Goal: Transaction & Acquisition: Purchase product/service

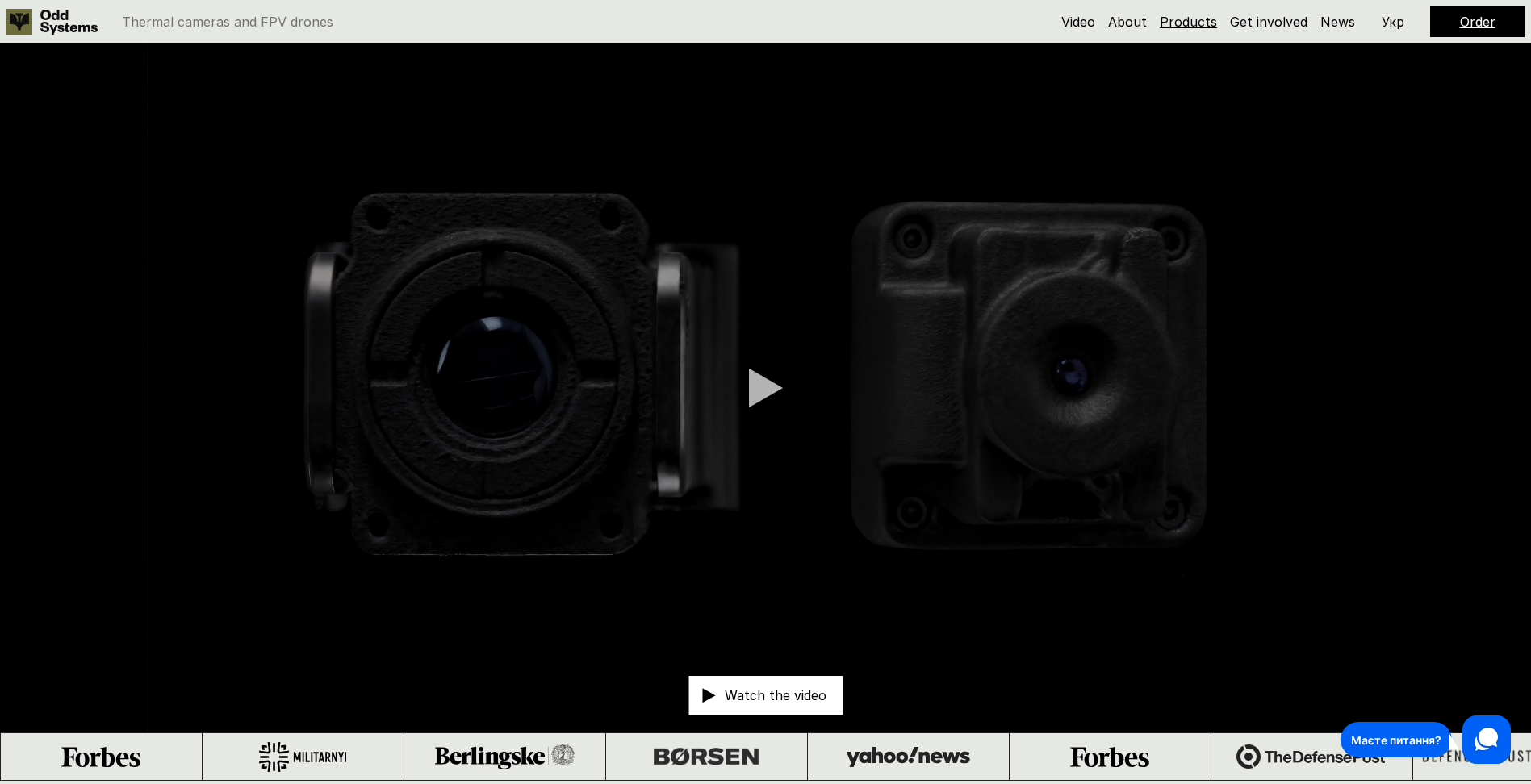
click at [1192, 18] on link "Products" at bounding box center [1189, 21] width 58 height 16
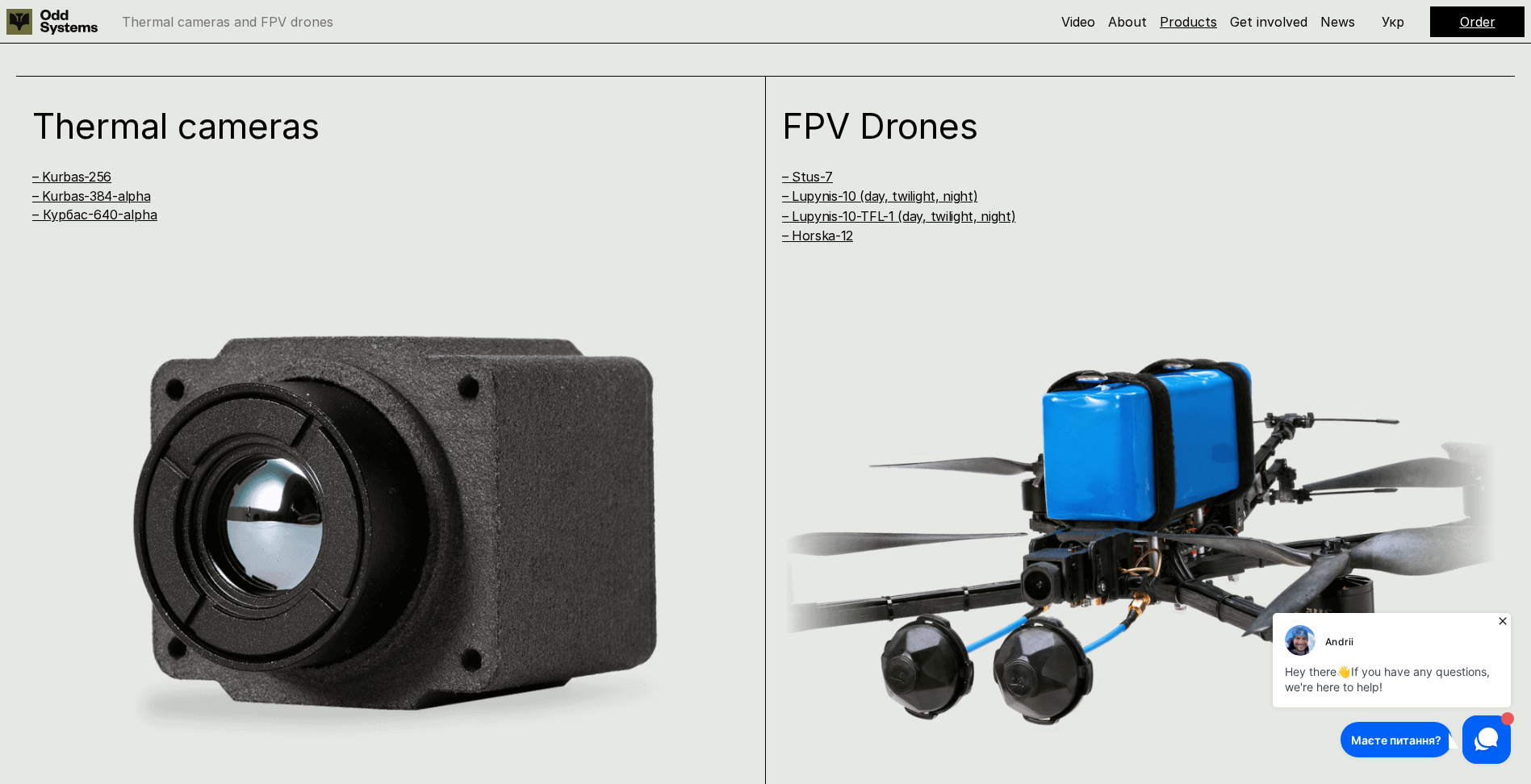
scroll to position [1565, 0]
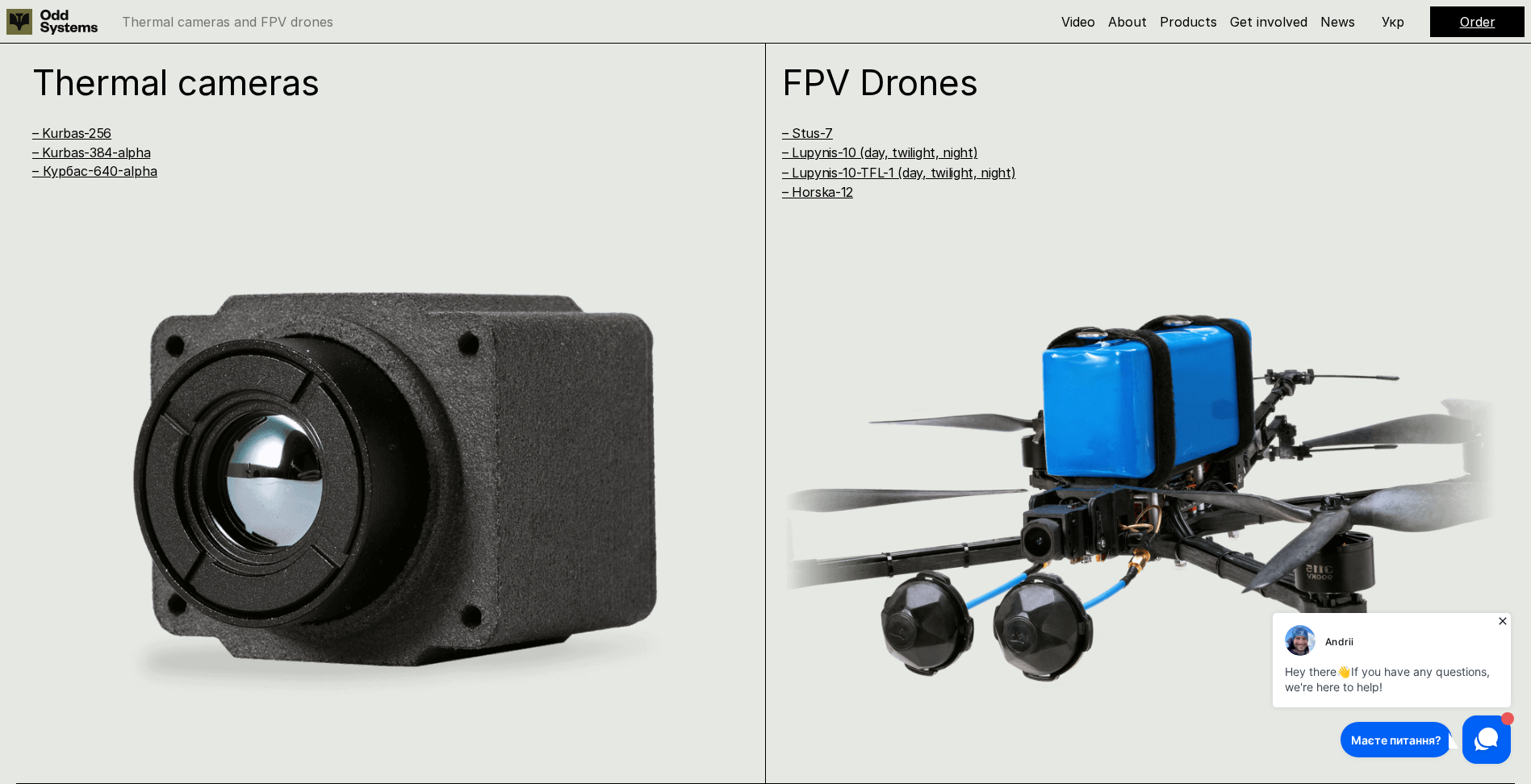
click at [1501, 620] on icon at bounding box center [1502, 621] width 16 height 16
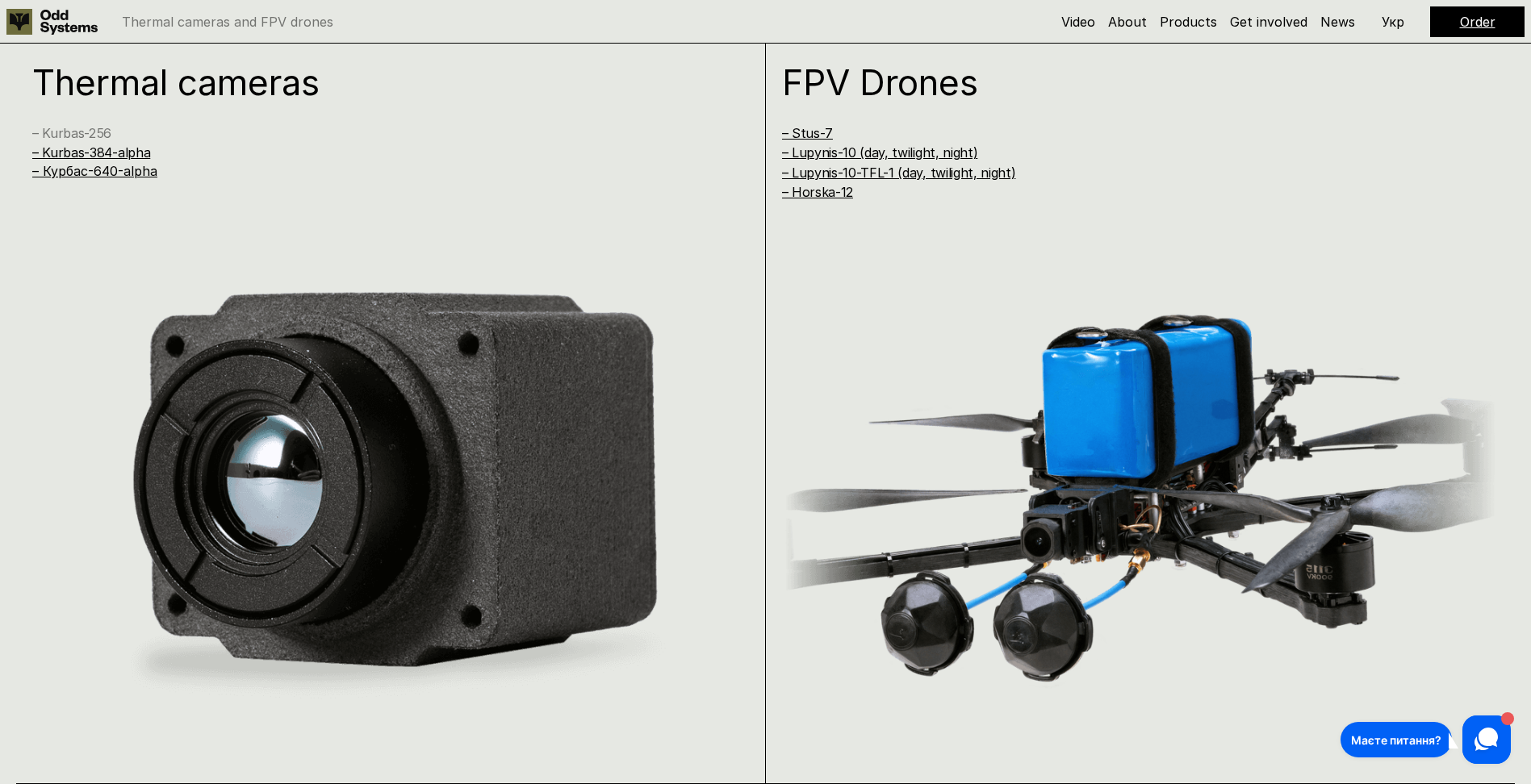
click at [71, 136] on link "– Kurbas-256" at bounding box center [72, 133] width 80 height 16
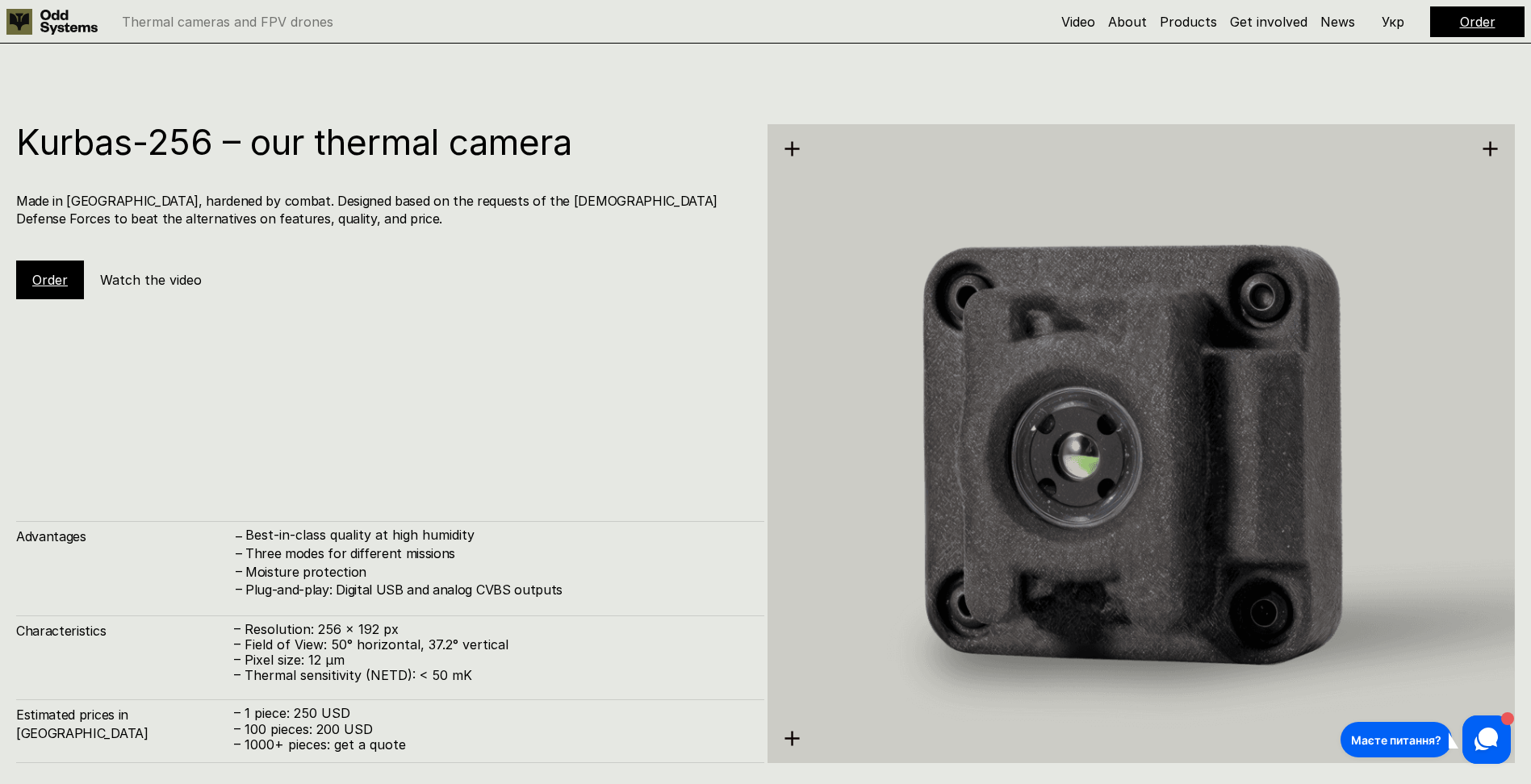
scroll to position [2350, 0]
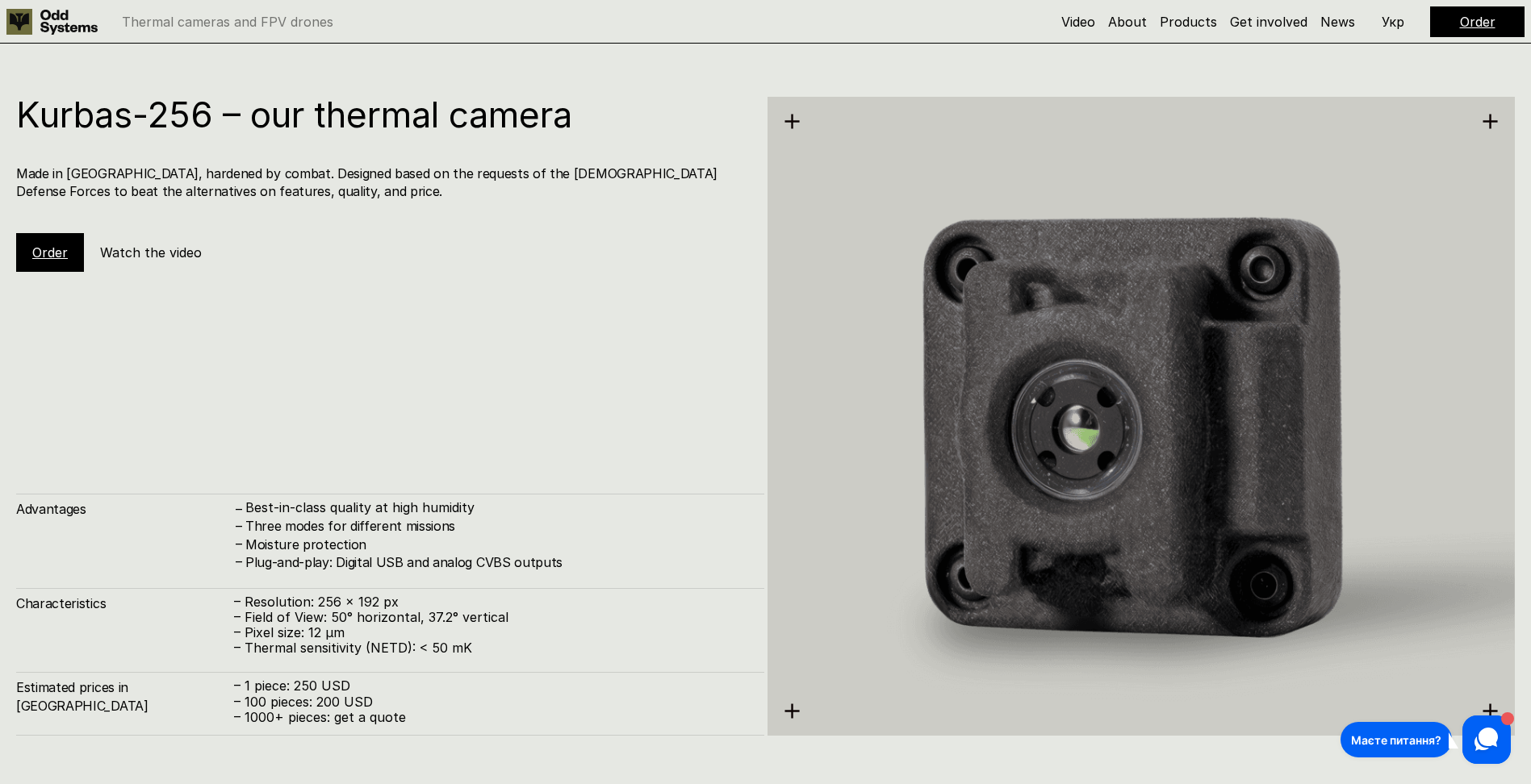
click at [47, 263] on div "Order" at bounding box center [50, 252] width 68 height 38
click at [42, 253] on link "Order" at bounding box center [50, 252] width 35 height 16
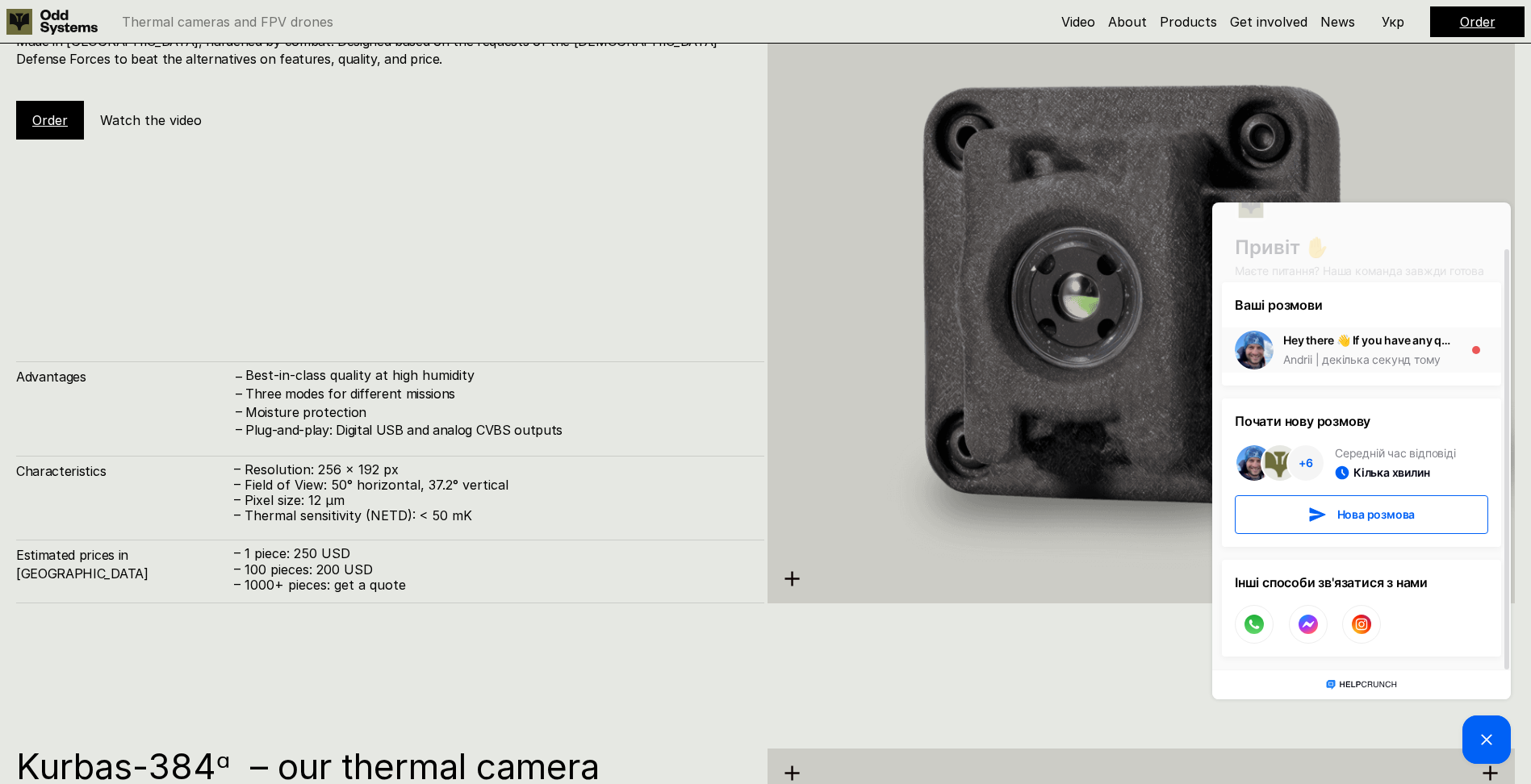
scroll to position [2511, 0]
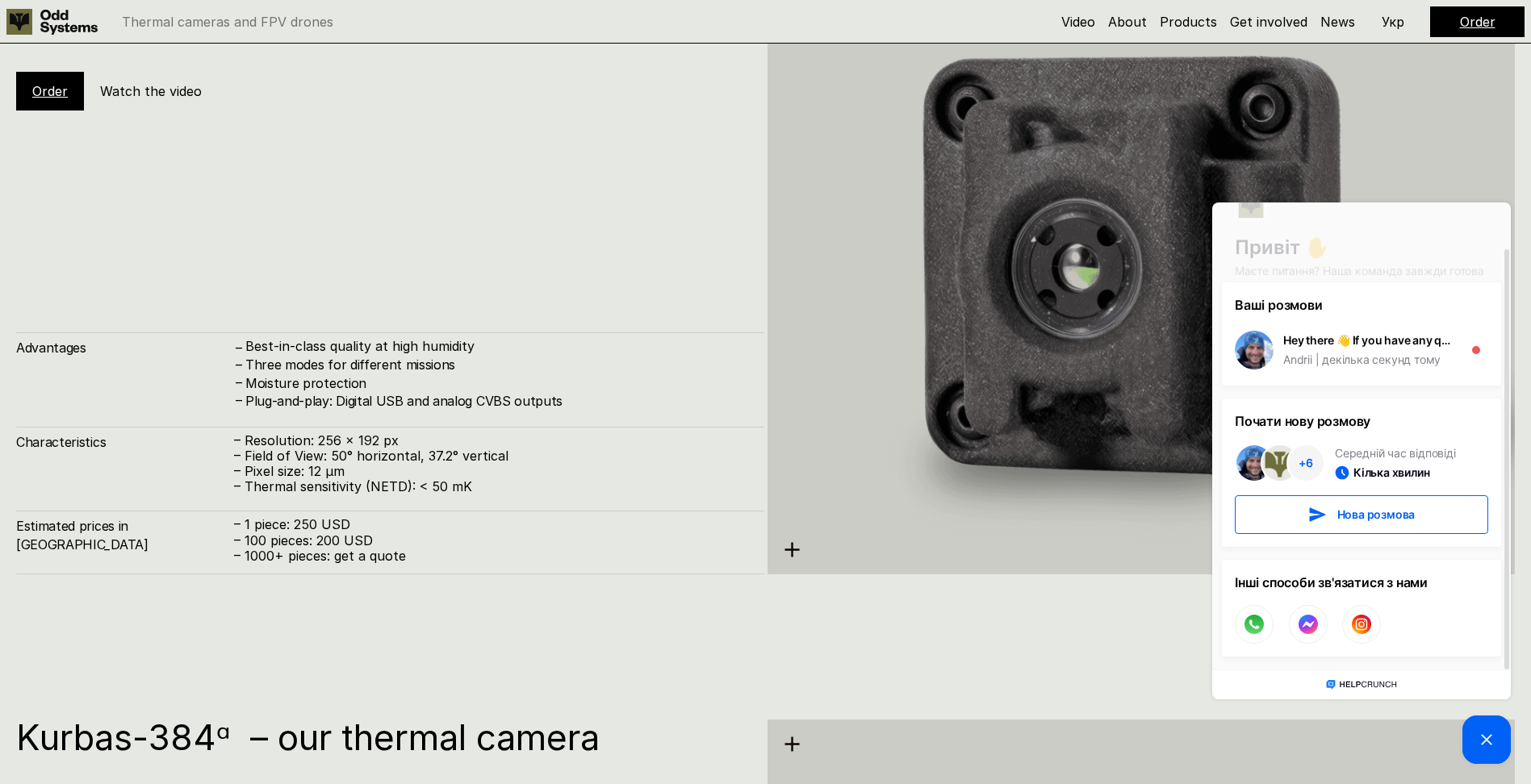
click at [1489, 735] on icon at bounding box center [1487, 740] width 19 height 19
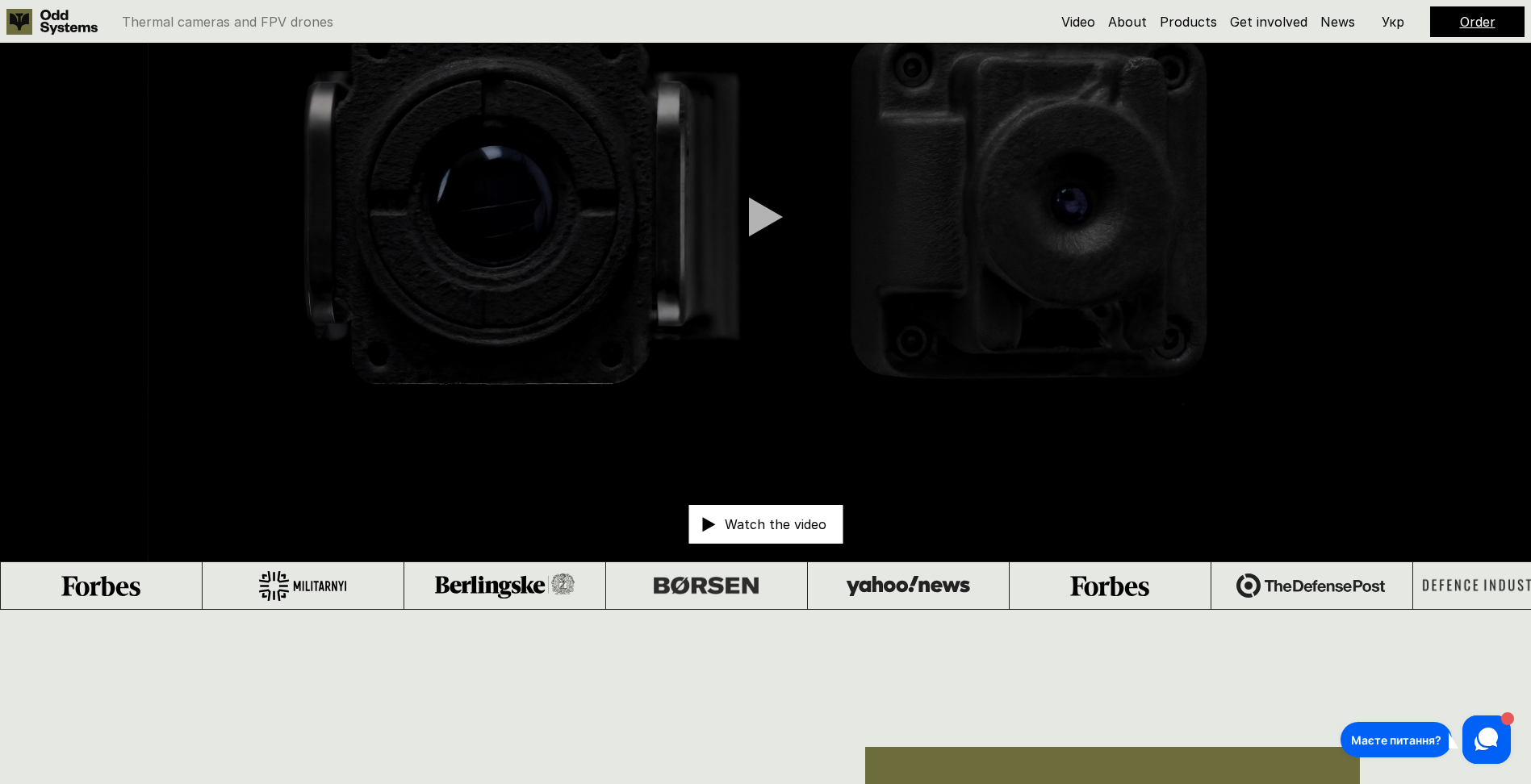
scroll to position [0, 0]
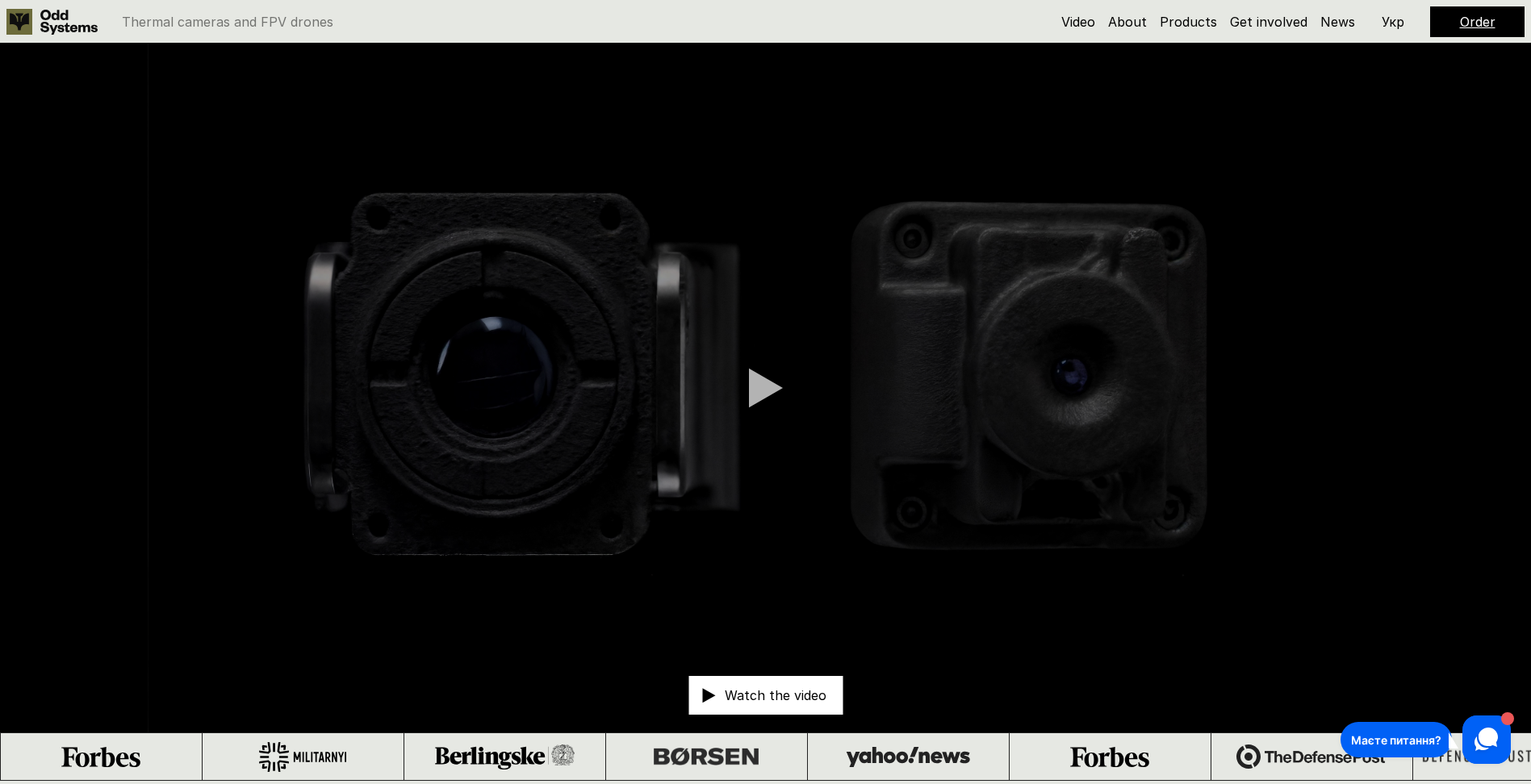
click at [1476, 20] on link "Order" at bounding box center [1477, 21] width 35 height 16
